Goal: Task Accomplishment & Management: Complete application form

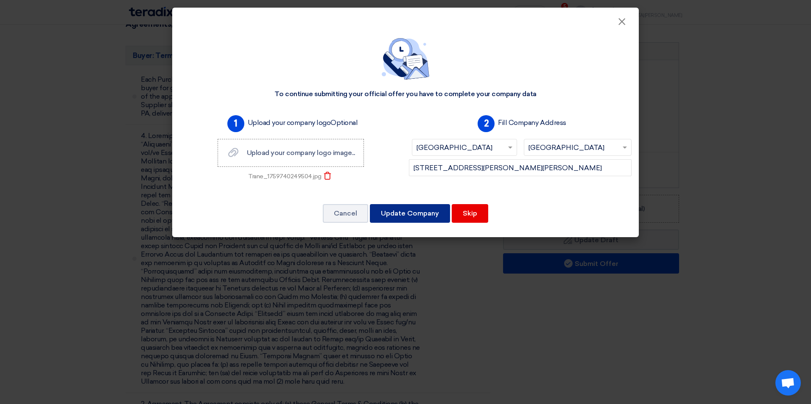
click at [399, 219] on button "Update Company" at bounding box center [410, 213] width 80 height 19
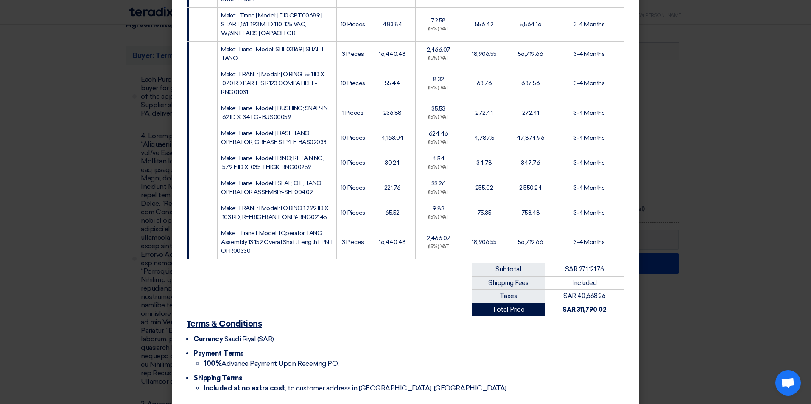
scroll to position [363, 0]
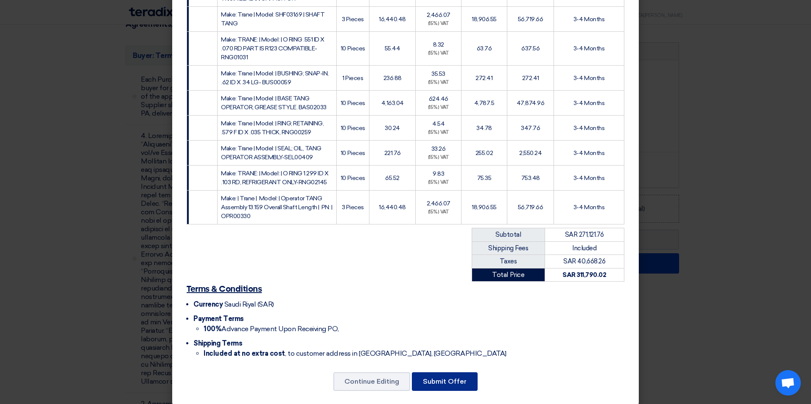
click at [449, 380] on button "Submit Offer" at bounding box center [445, 382] width 66 height 19
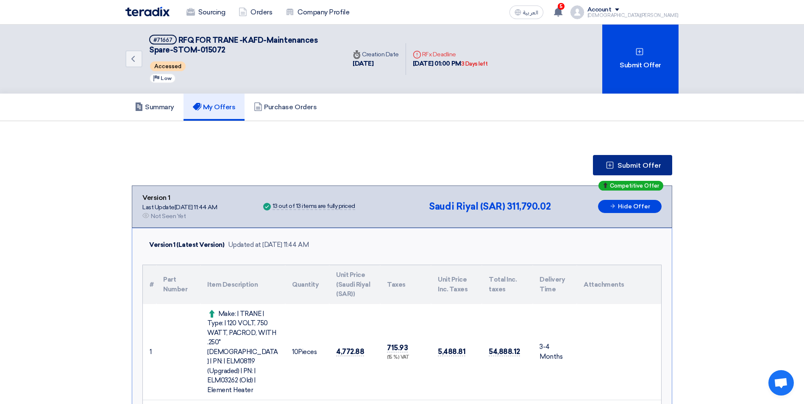
click at [652, 165] on span "Submit Offer" at bounding box center [640, 165] width 44 height 7
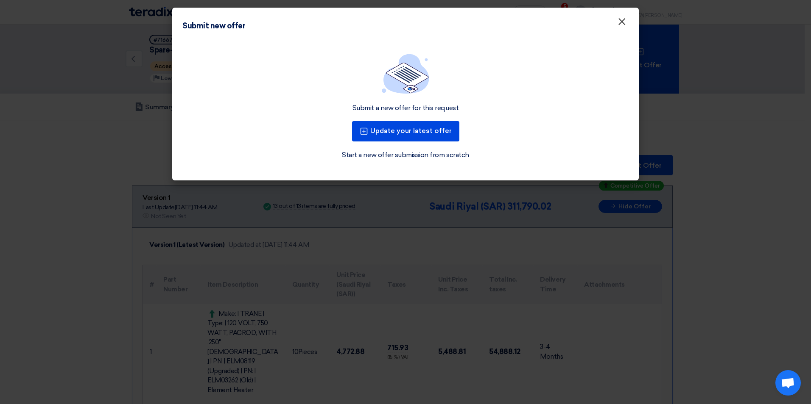
click at [622, 24] on span "×" at bounding box center [621, 23] width 8 height 17
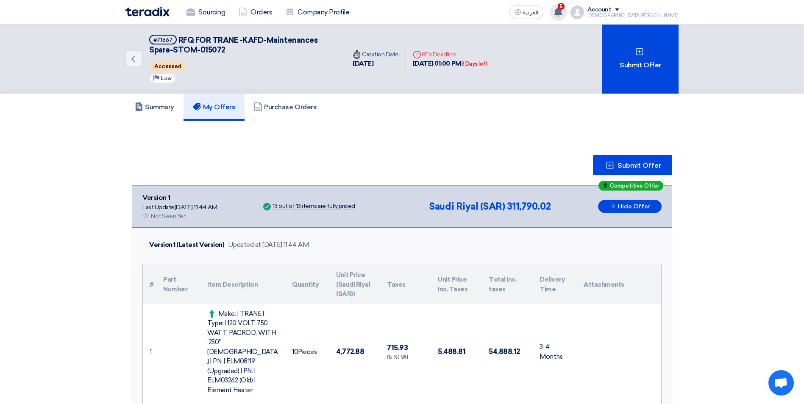
click at [563, 9] on use at bounding box center [558, 11] width 8 height 9
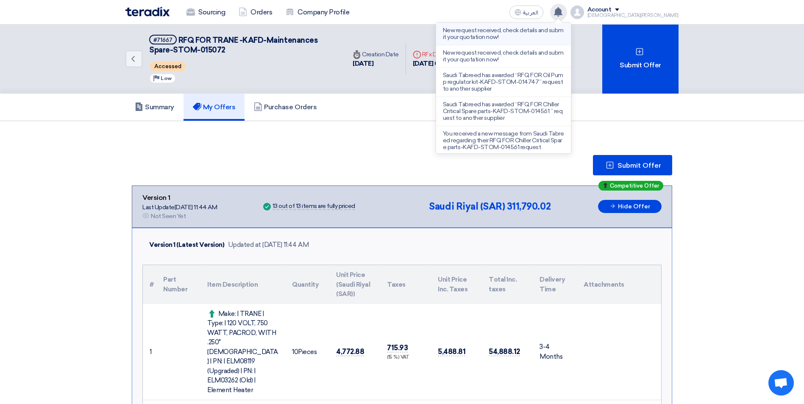
click at [564, 28] on p "New request received, check details and submit your quotation now!" at bounding box center [503, 34] width 121 height 14
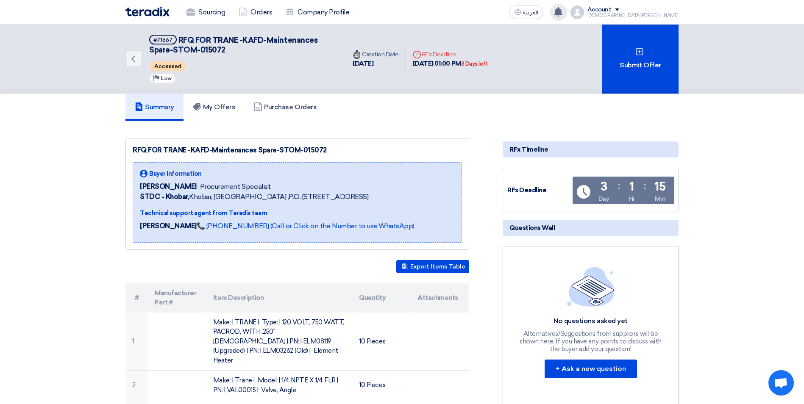
click at [563, 11] on icon at bounding box center [558, 11] width 9 height 9
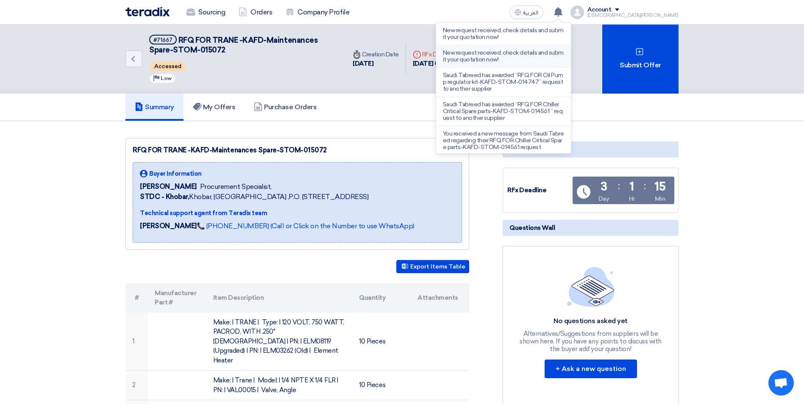
click at [560, 50] on p "New request received, check details and submit your quotation now!" at bounding box center [503, 57] width 121 height 14
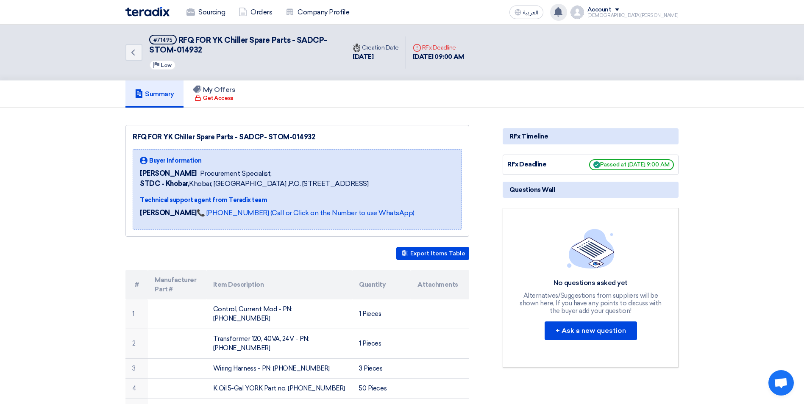
click at [563, 9] on use at bounding box center [558, 11] width 8 height 9
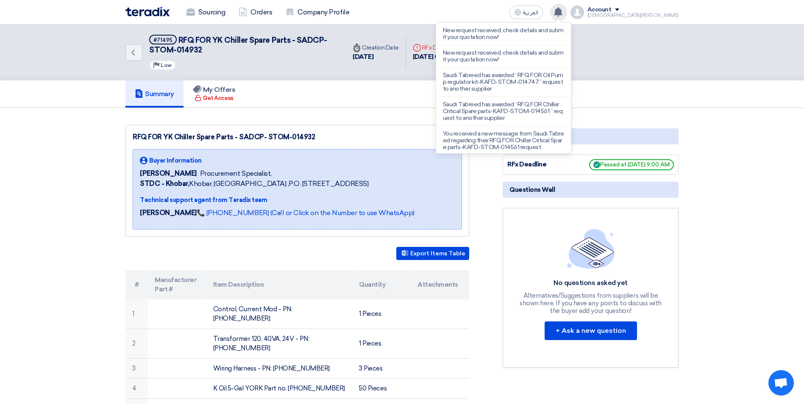
click at [563, 9] on use at bounding box center [558, 11] width 8 height 9
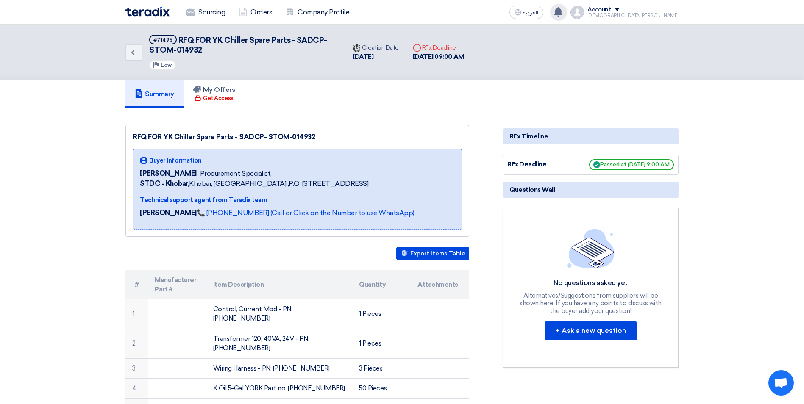
click at [563, 9] on use at bounding box center [558, 11] width 8 height 9
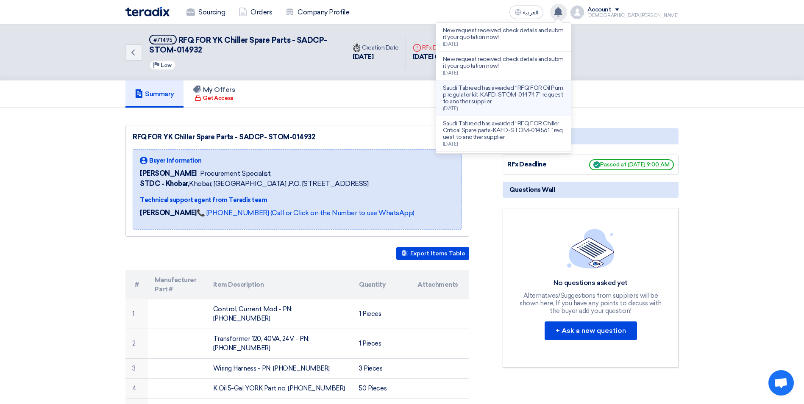
click at [564, 100] on p "Saudi Tabreed has awarded “RFQ FOR Oil Pump regulator kit-KAFD-STOM-014747” req…" at bounding box center [503, 95] width 121 height 20
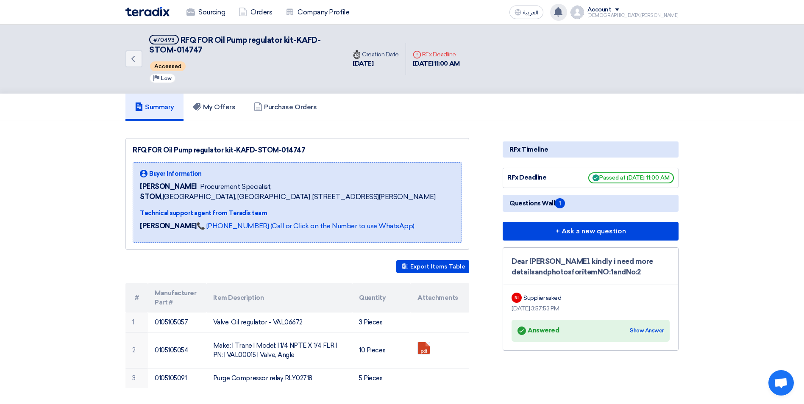
click at [641, 330] on div "Show Answer" at bounding box center [647, 331] width 34 height 8
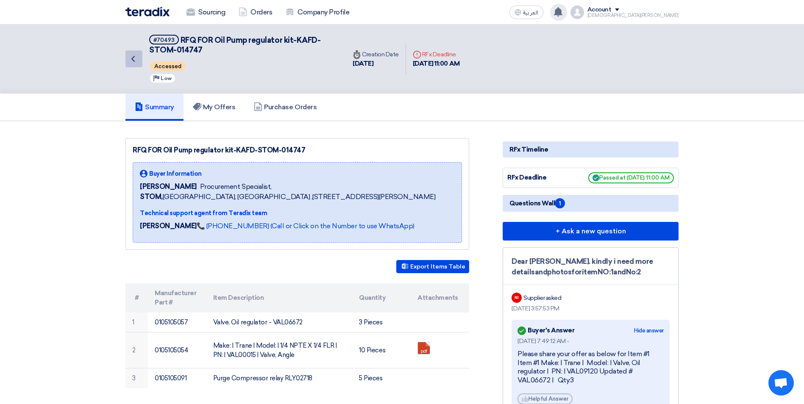
click at [134, 59] on icon "Back" at bounding box center [133, 59] width 10 height 10
